Goal: Information Seeking & Learning: Learn about a topic

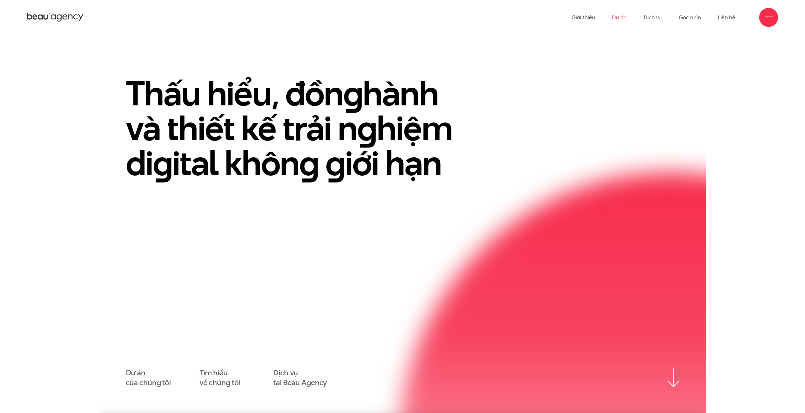
click at [625, 18] on link "Dự án" at bounding box center [619, 17] width 15 height 35
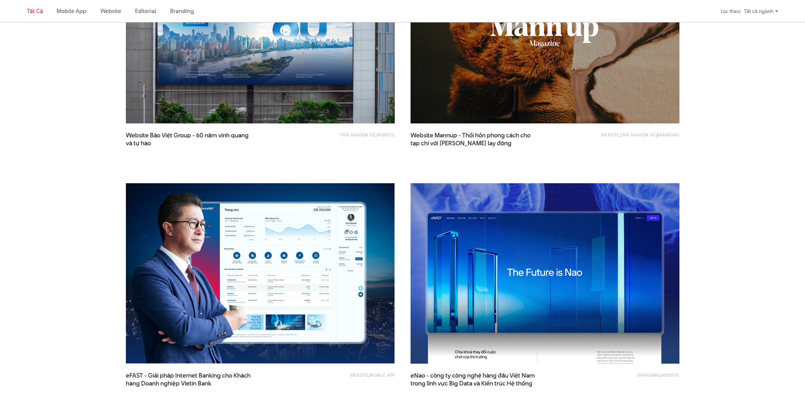
scroll to position [886, 0]
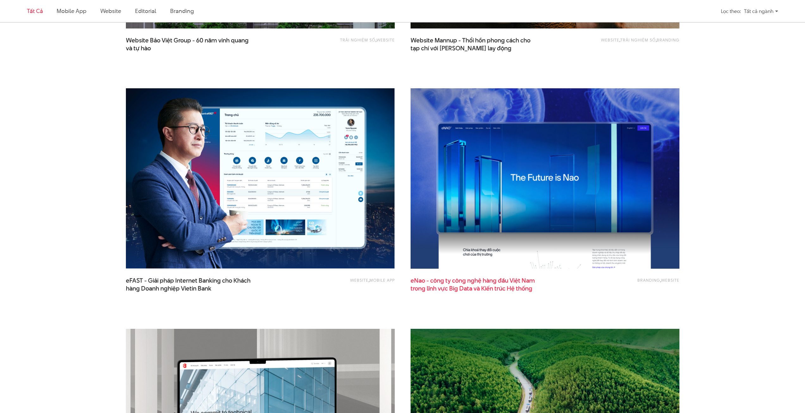
click at [465, 281] on span "eNao - công ty công nghệ hàng đầu Việt Nam trong lĩnh vực Big Data và Kiến trúc…" at bounding box center [474, 285] width 127 height 16
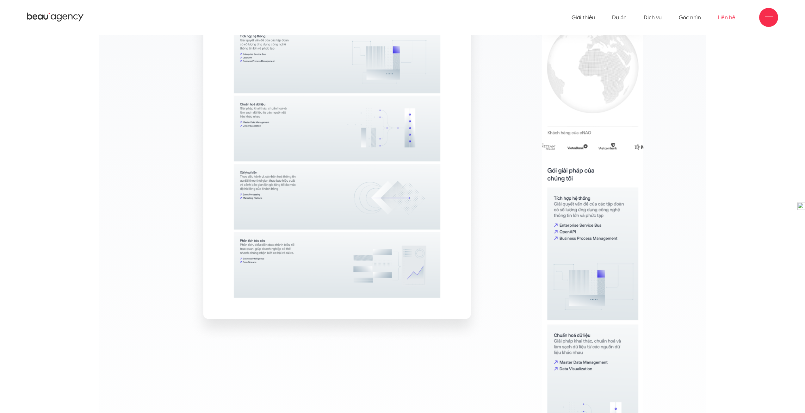
scroll to position [5685, 0]
